Goal: Download file/media

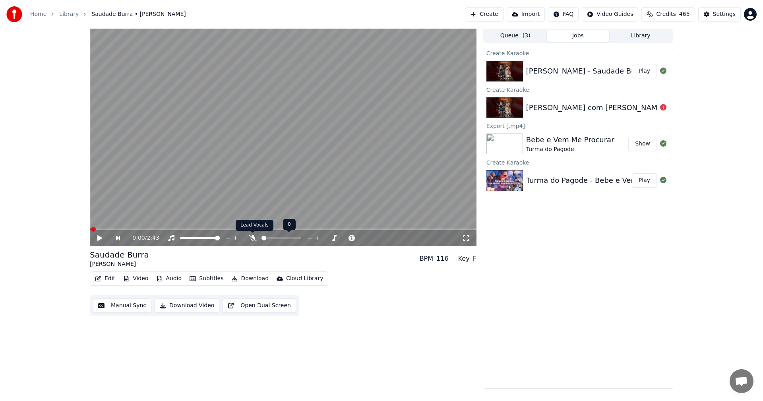
click at [252, 239] on icon at bounding box center [253, 238] width 8 height 6
click at [102, 237] on icon at bounding box center [105, 238] width 18 height 6
click at [99, 238] on icon at bounding box center [105, 238] width 18 height 6
click at [103, 276] on button "Edit" at bounding box center [105, 278] width 27 height 11
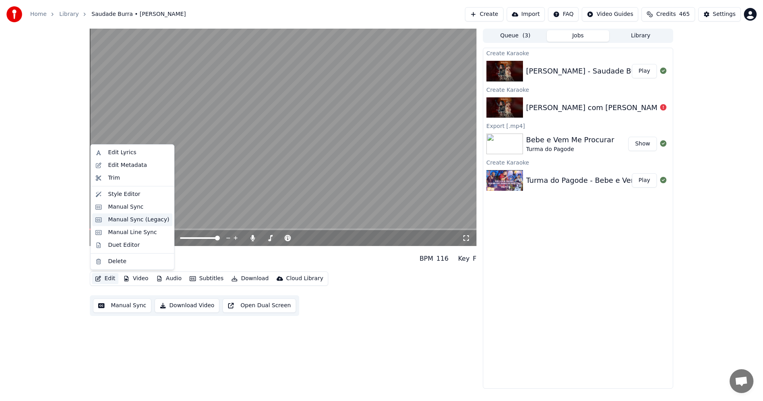
click at [120, 220] on div "Manual Sync (Legacy)" at bounding box center [138, 220] width 61 height 8
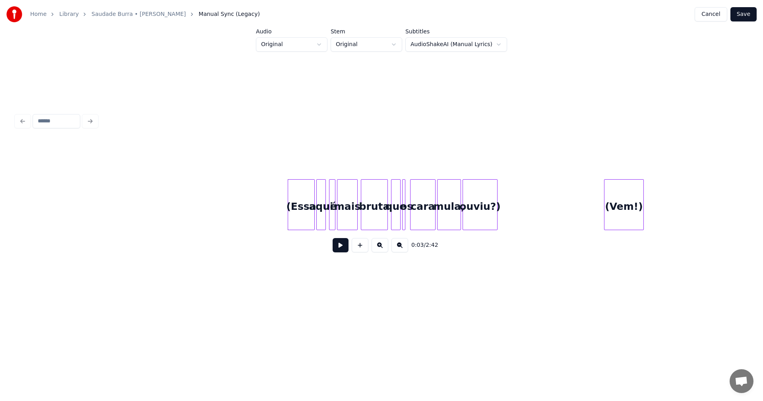
click at [303, 221] on div "(Essa" at bounding box center [301, 207] width 26 height 54
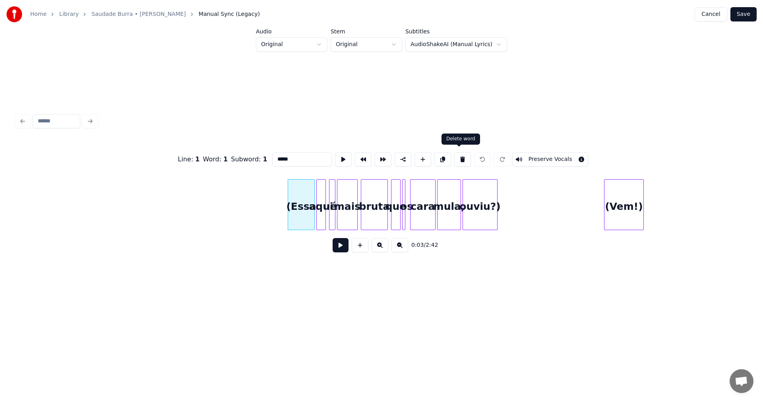
click at [459, 158] on button at bounding box center [462, 159] width 17 height 14
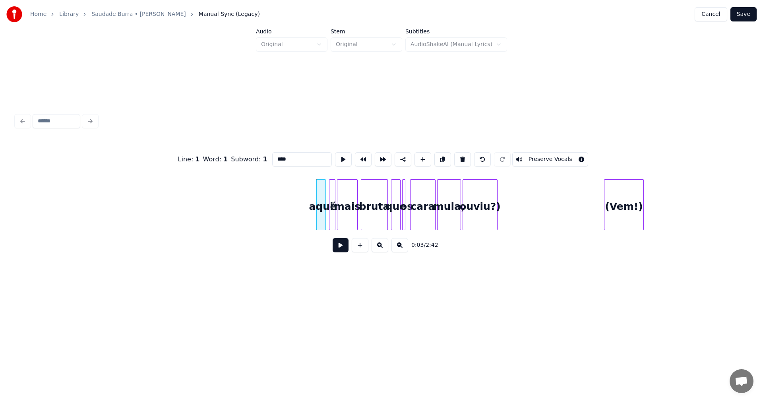
click at [459, 158] on button at bounding box center [462, 159] width 17 height 14
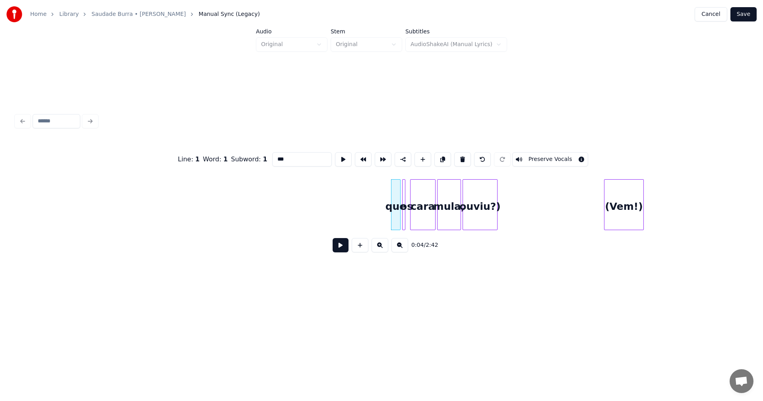
click at [459, 158] on button at bounding box center [462, 159] width 17 height 14
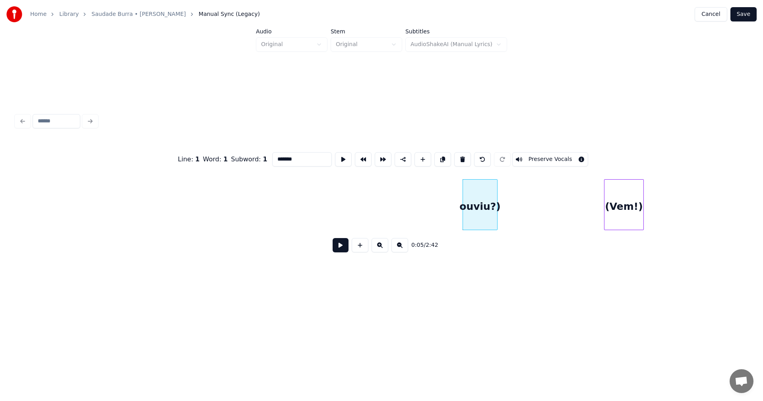
click at [459, 158] on button at bounding box center [462, 159] width 17 height 14
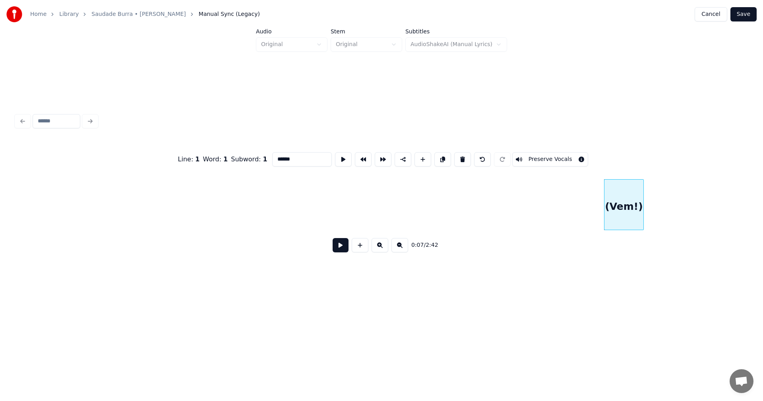
click at [459, 158] on button at bounding box center [462, 159] width 17 height 14
type input "****"
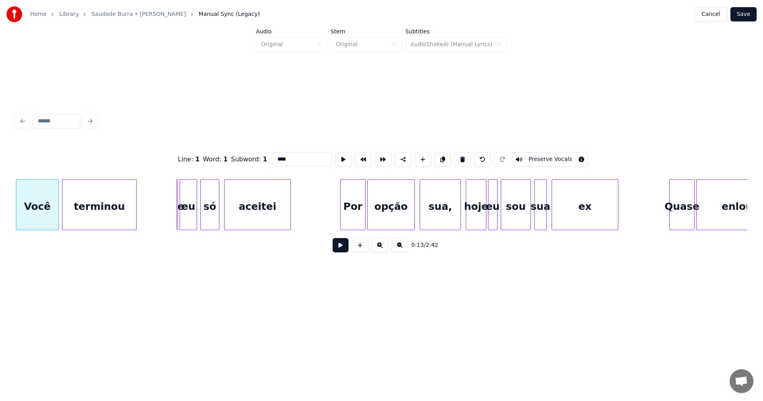
click at [337, 246] on button at bounding box center [341, 245] width 16 height 14
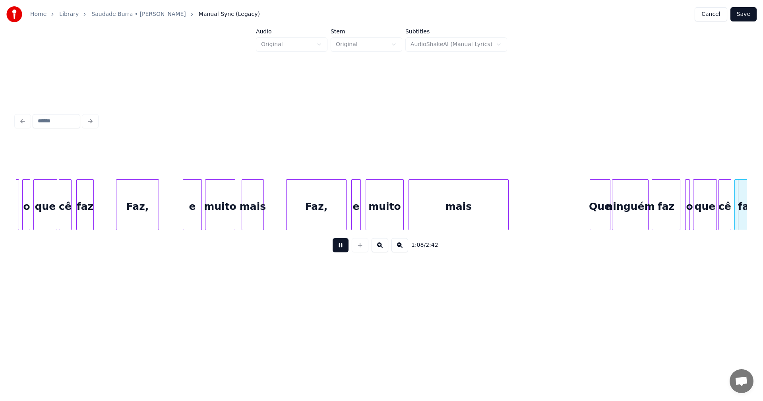
scroll to position [0, 5491]
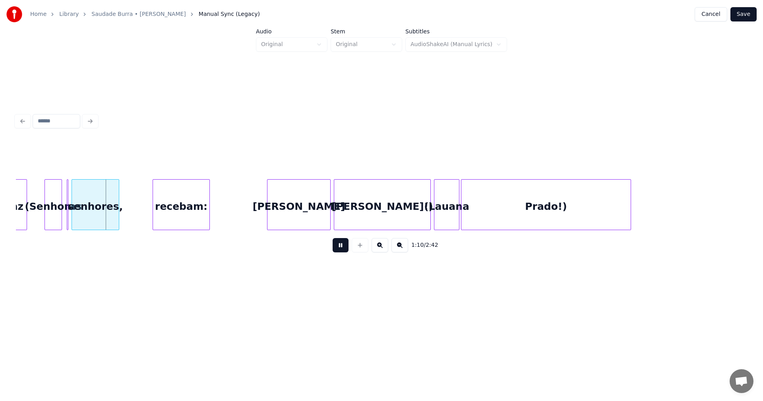
click at [337, 246] on button at bounding box center [341, 245] width 16 height 14
click at [60, 207] on div at bounding box center [60, 205] width 2 height 50
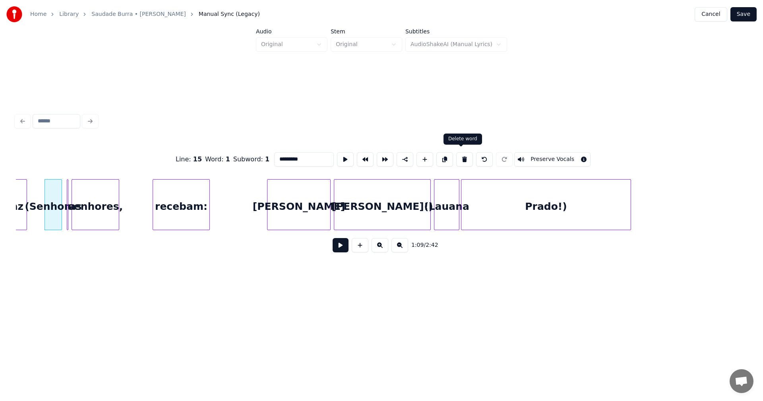
click at [463, 157] on button at bounding box center [464, 159] width 17 height 14
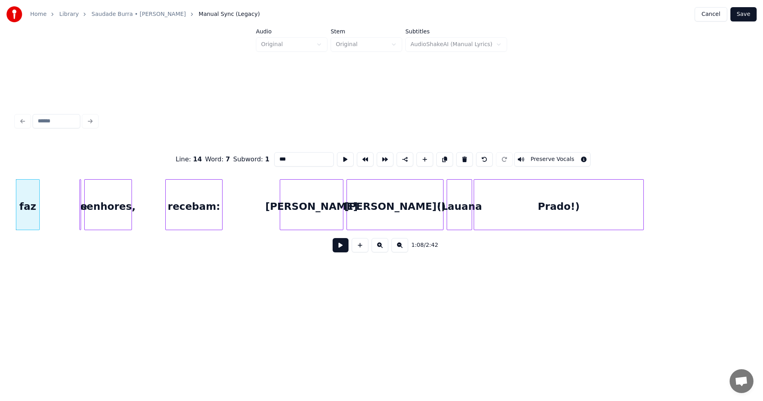
click at [554, 218] on div "Prado!)" at bounding box center [558, 207] width 169 height 54
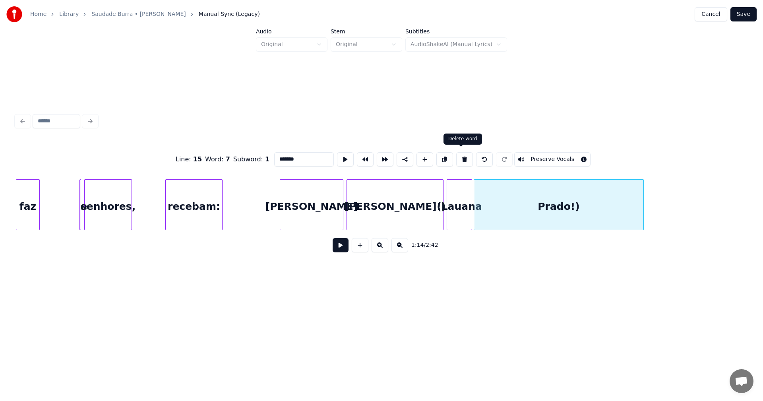
click at [463, 156] on button at bounding box center [464, 159] width 17 height 14
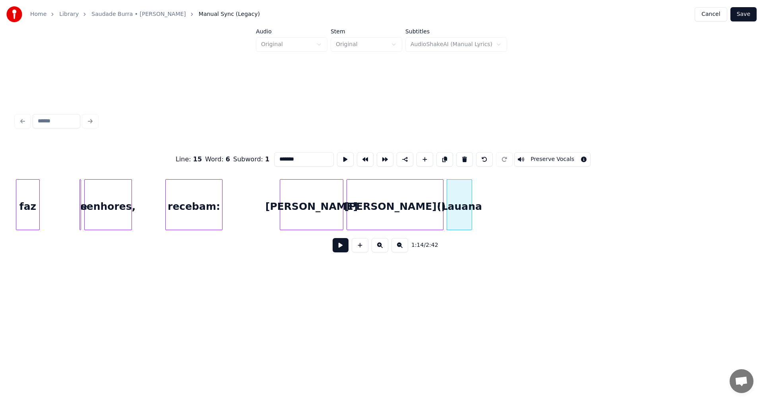
click at [463, 156] on button at bounding box center [464, 159] width 17 height 14
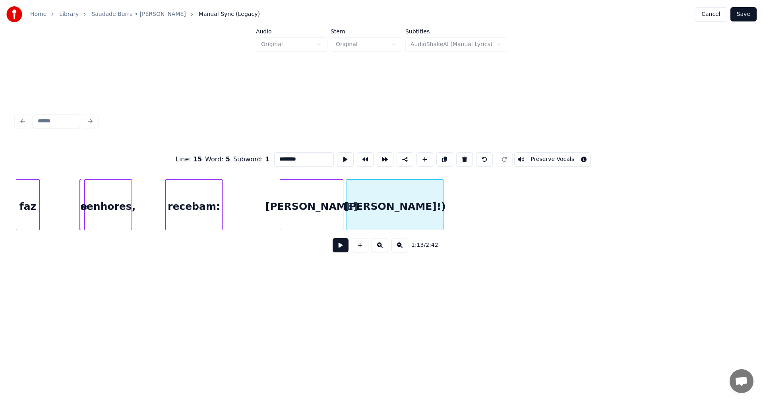
click at [463, 156] on button at bounding box center [464, 159] width 17 height 14
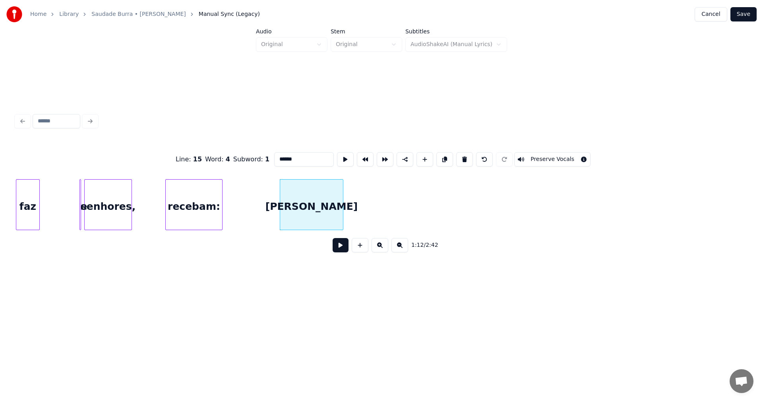
click at [463, 156] on button at bounding box center [464, 159] width 17 height 14
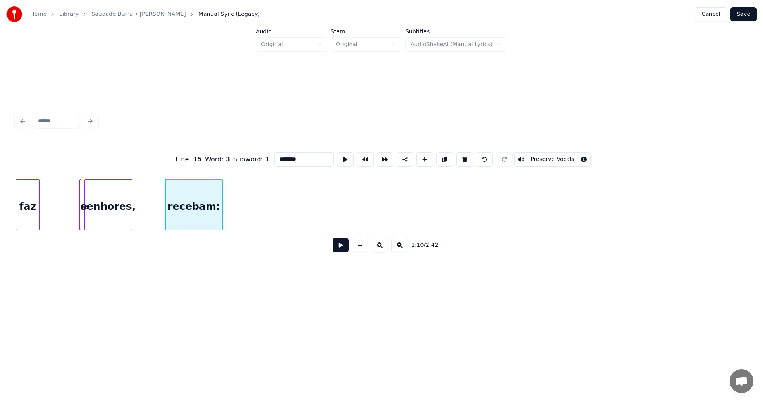
click at [463, 156] on button at bounding box center [464, 159] width 17 height 14
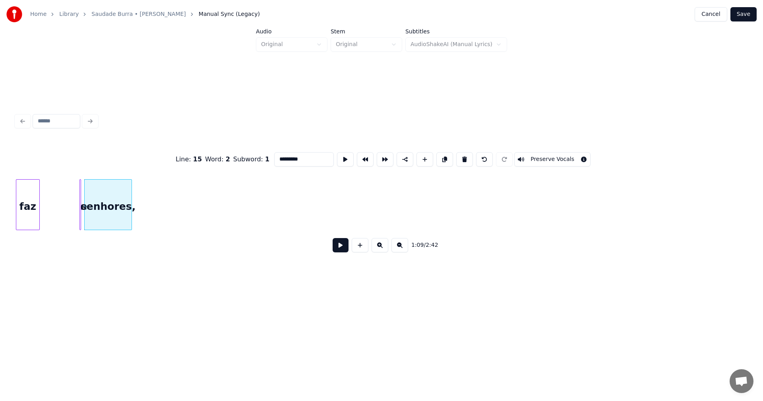
click at [463, 156] on button at bounding box center [464, 159] width 17 height 14
type input "***"
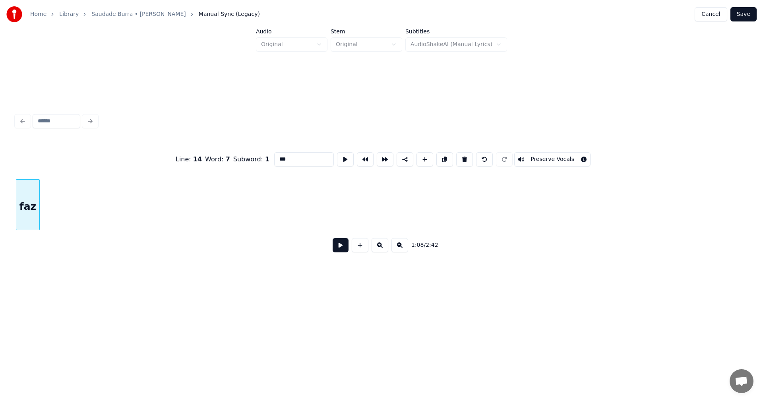
click at [339, 248] on button at bounding box center [341, 245] width 16 height 14
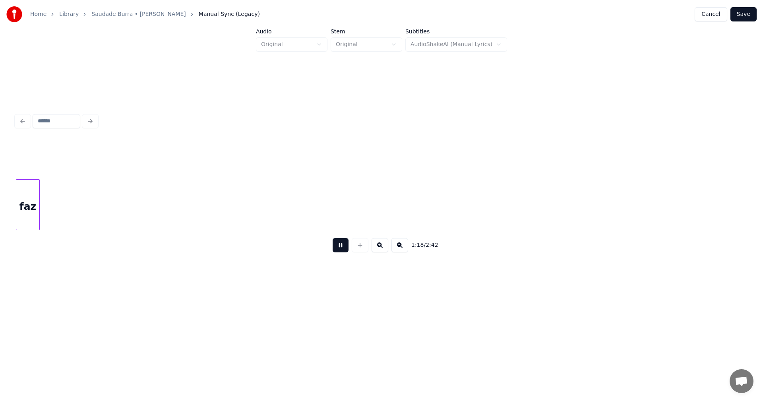
scroll to position [0, 6210]
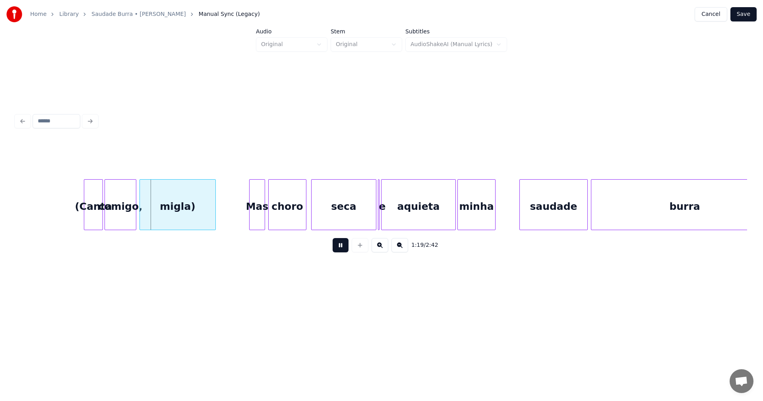
click at [339, 248] on button at bounding box center [341, 245] width 16 height 14
click at [170, 213] on div "migla)" at bounding box center [177, 207] width 75 height 54
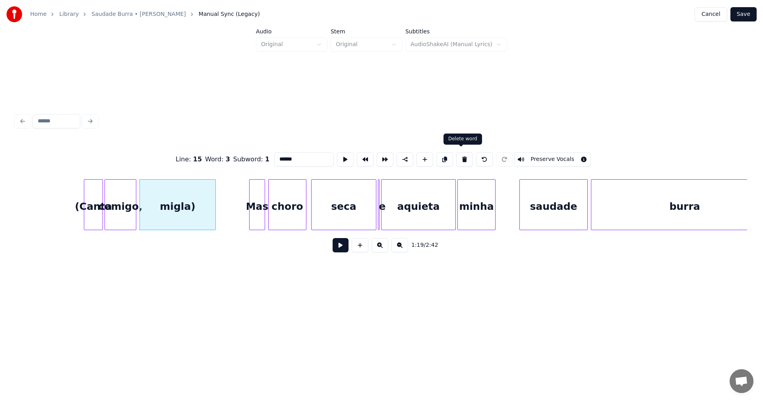
click at [459, 155] on button at bounding box center [464, 159] width 17 height 14
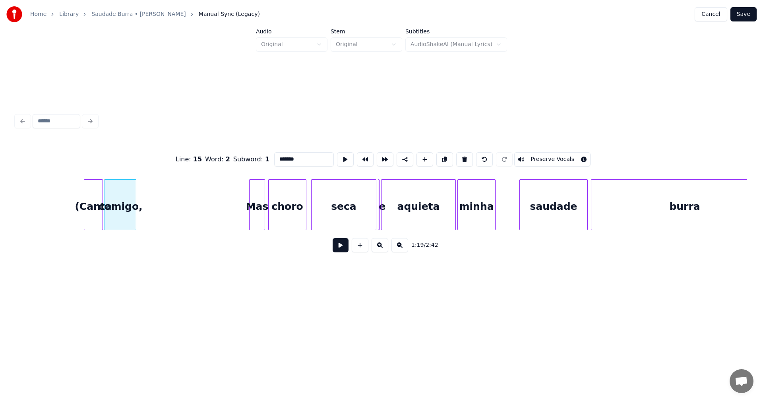
click at [459, 155] on button at bounding box center [464, 159] width 17 height 14
click at [458, 155] on button at bounding box center [464, 159] width 17 height 14
type input "***"
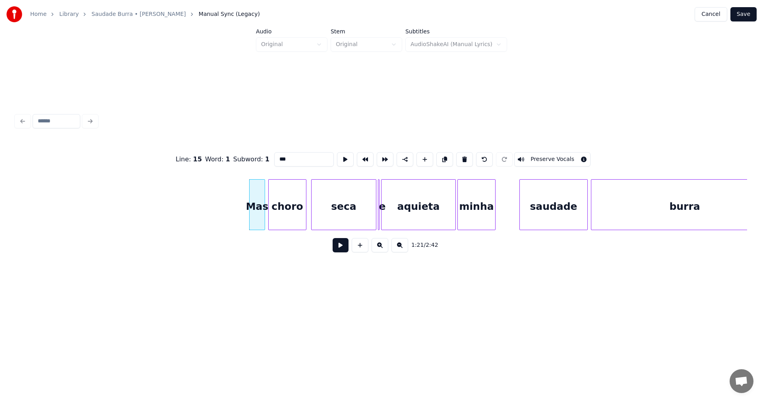
click at [341, 251] on button at bounding box center [341, 245] width 16 height 14
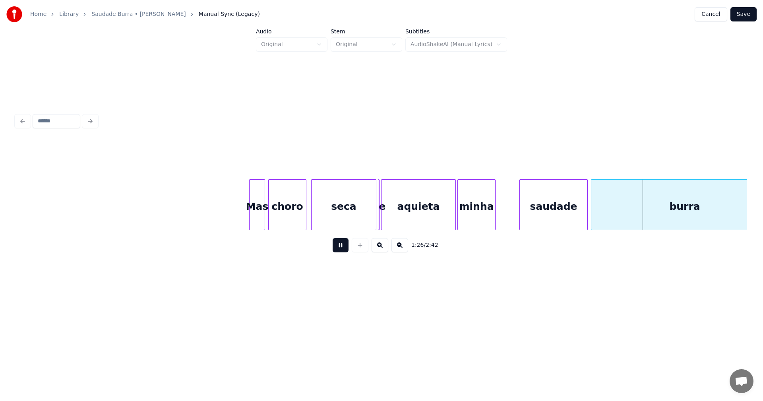
click at [341, 250] on button at bounding box center [341, 245] width 16 height 14
click at [340, 252] on button at bounding box center [341, 245] width 16 height 14
click at [342, 249] on button at bounding box center [341, 245] width 16 height 14
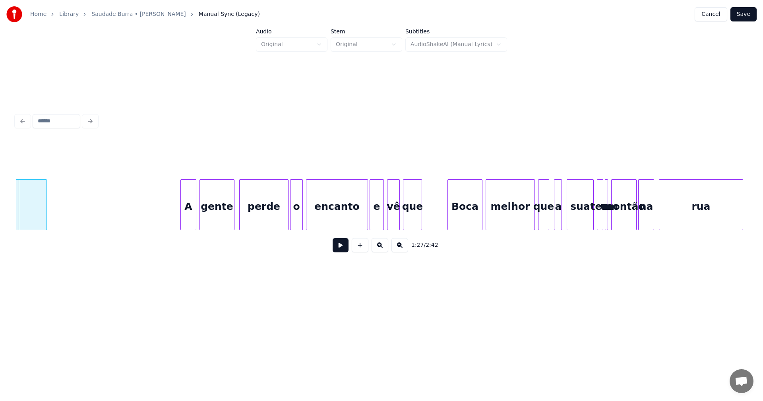
click at [341, 248] on button at bounding box center [341, 245] width 16 height 14
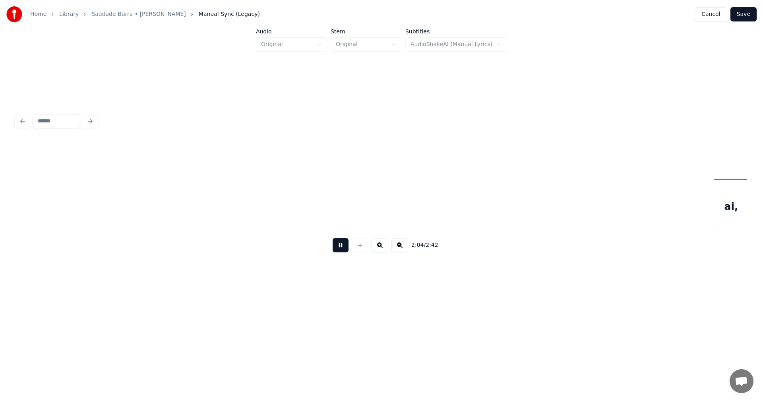
scroll to position [0, 9870]
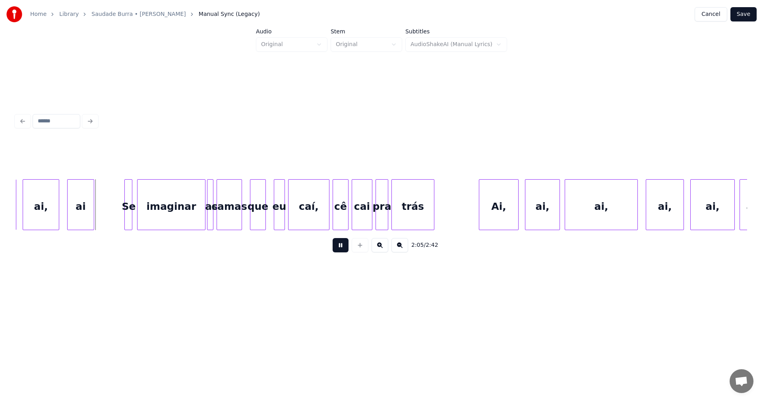
click at [341, 248] on button at bounding box center [341, 245] width 16 height 14
click at [337, 249] on button at bounding box center [341, 245] width 16 height 14
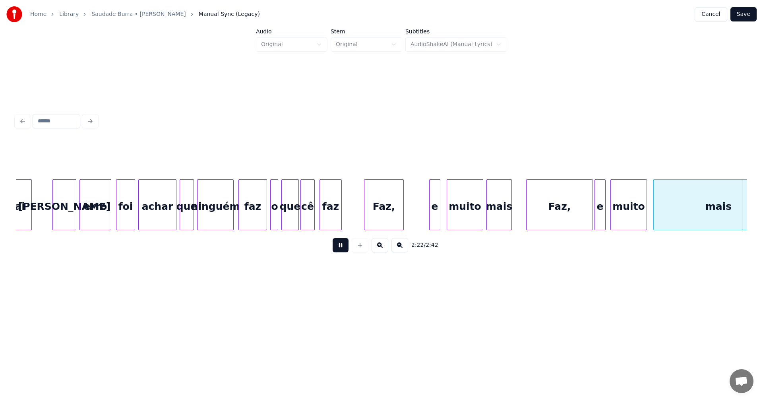
scroll to position [0, 11332]
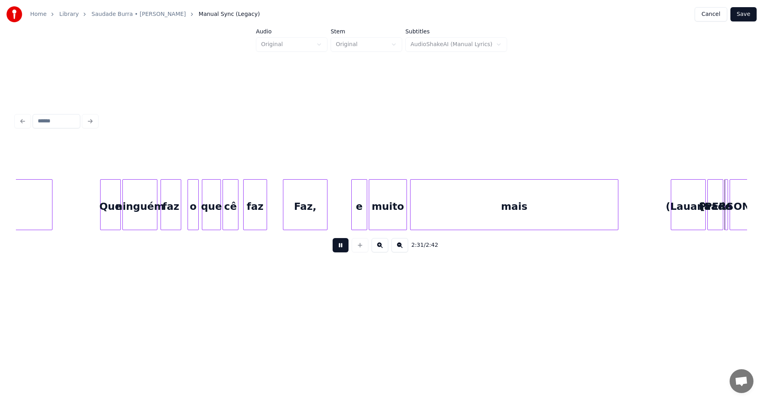
click at [342, 250] on button at bounding box center [341, 245] width 16 height 14
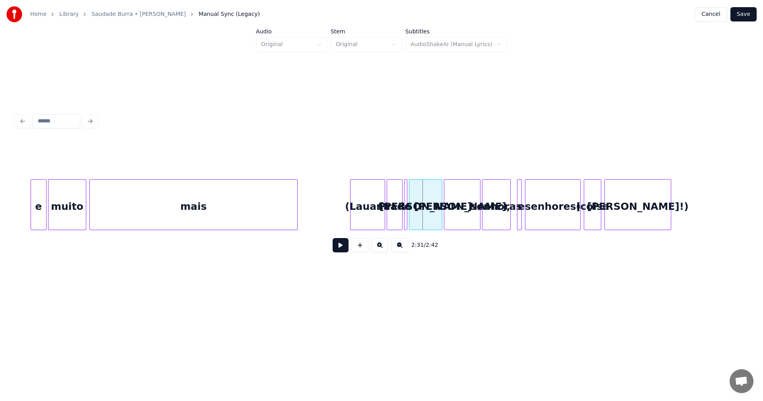
scroll to position [0, 11660]
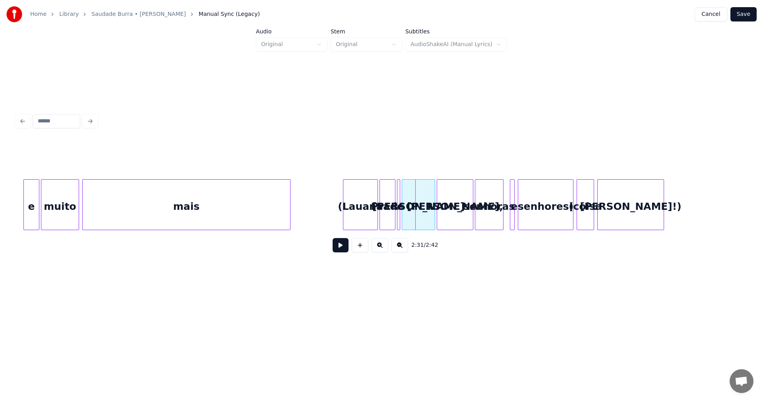
click at [617, 206] on div "[PERSON_NAME]!)" at bounding box center [631, 207] width 66 height 54
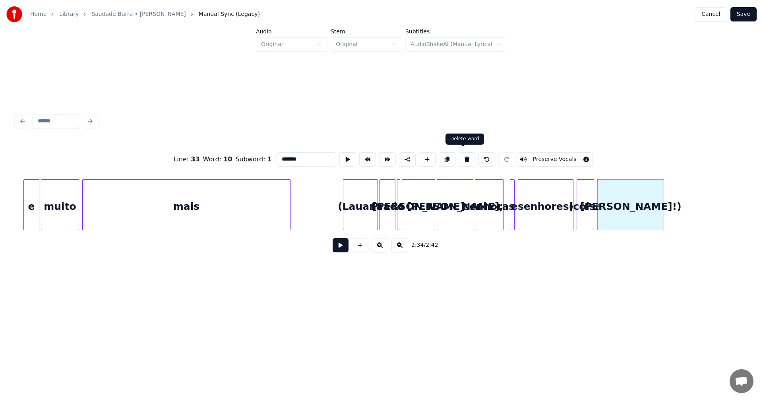
click at [465, 156] on button at bounding box center [467, 159] width 17 height 14
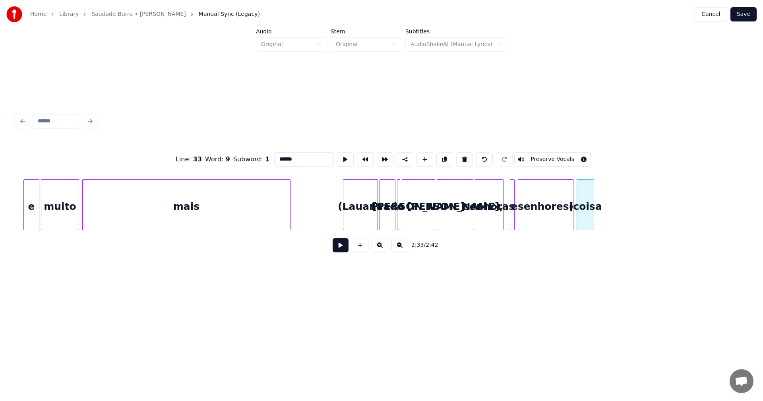
click at [465, 156] on button at bounding box center [464, 159] width 17 height 14
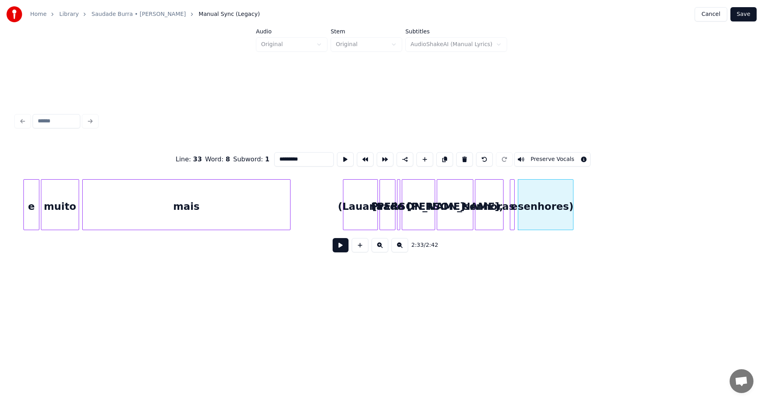
click at [465, 156] on button at bounding box center [464, 159] width 17 height 14
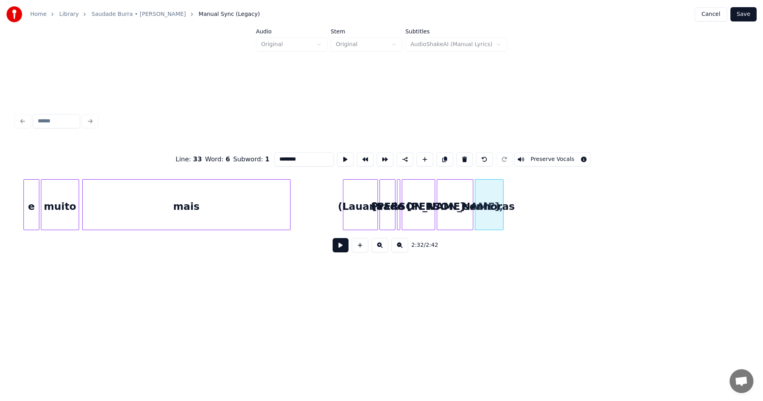
click at [465, 156] on button at bounding box center [464, 159] width 17 height 14
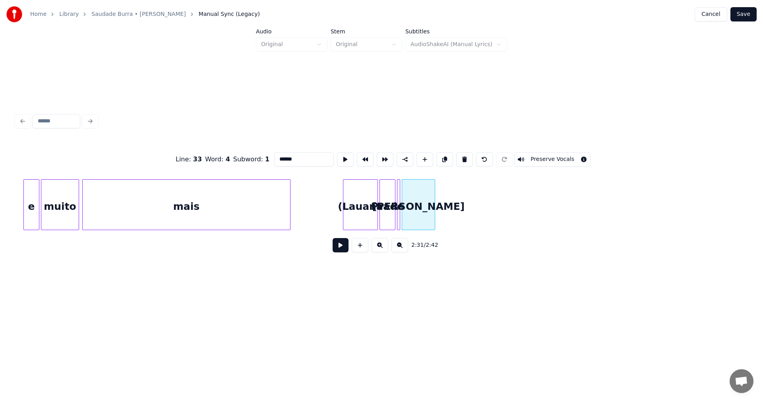
click at [465, 156] on button at bounding box center [464, 159] width 17 height 14
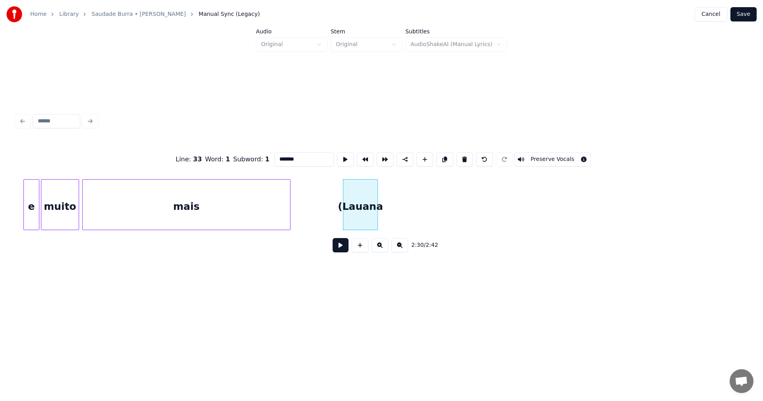
click at [465, 156] on button at bounding box center [464, 159] width 17 height 14
type input "****"
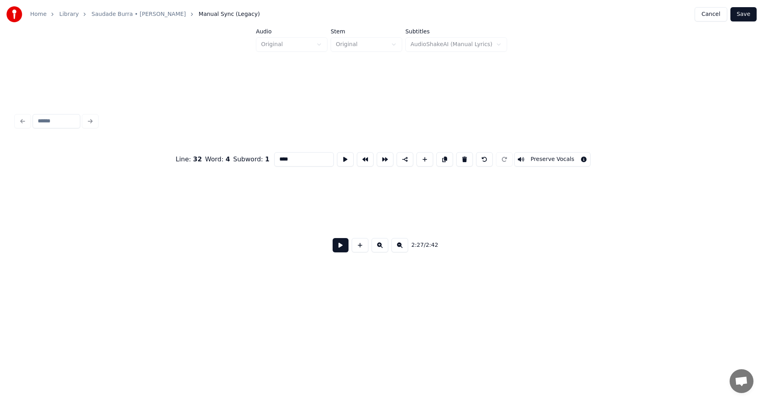
scroll to position [0, 11939]
click at [745, 16] on button "Save" at bounding box center [743, 14] width 26 height 14
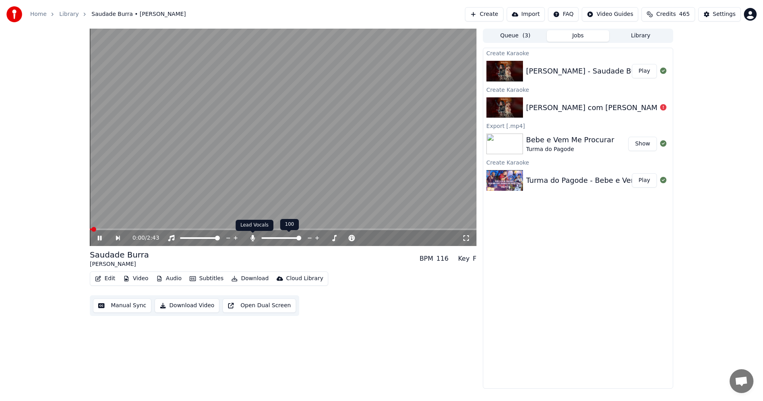
click at [251, 238] on icon at bounding box center [253, 238] width 4 height 6
click at [100, 240] on icon at bounding box center [105, 238] width 18 height 6
click at [251, 277] on button "Download" at bounding box center [250, 278] width 44 height 11
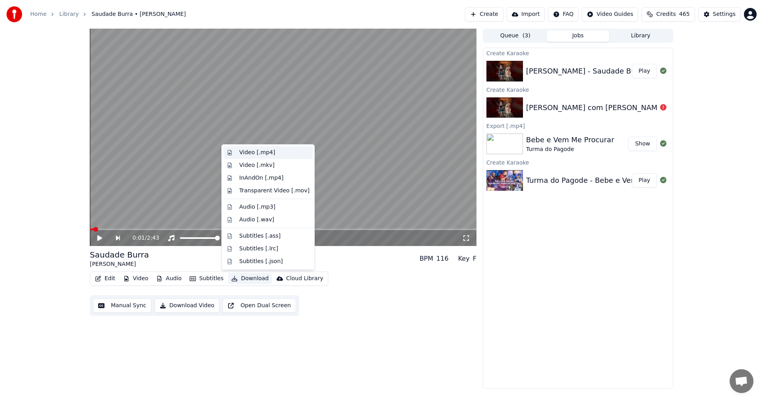
click at [260, 151] on div "Video [.mp4]" at bounding box center [257, 153] width 36 height 8
